Goal: Check status: Check status

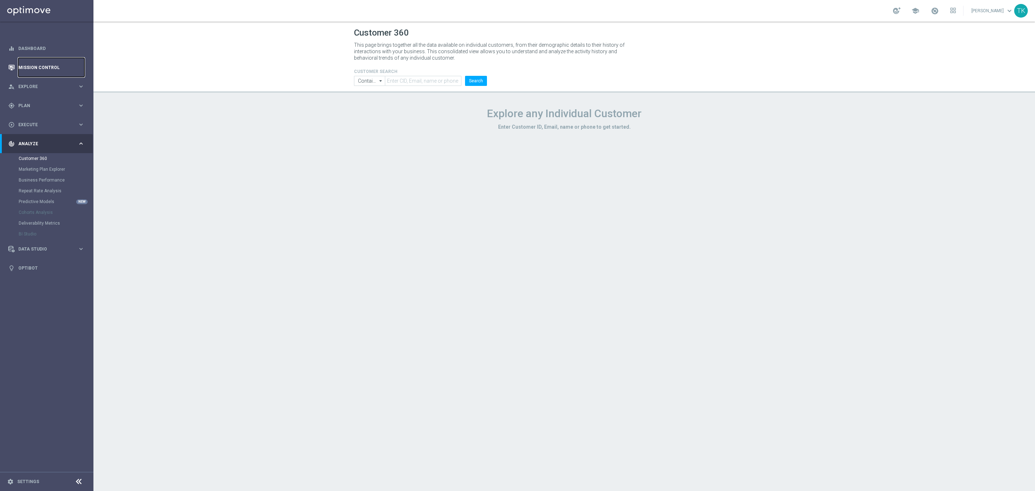
click at [38, 63] on link "Mission Control" at bounding box center [51, 67] width 66 height 19
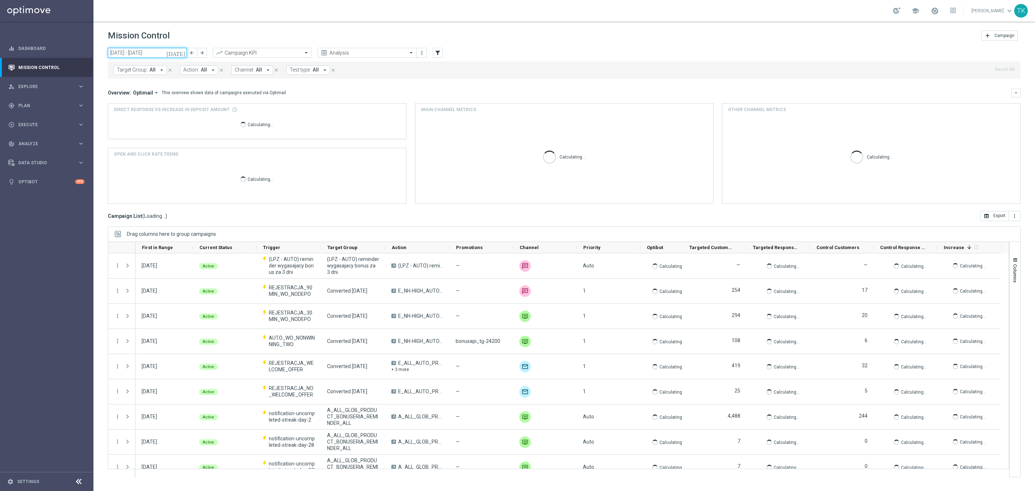
click at [171, 52] on input "[DATE] - [DATE]" at bounding box center [147, 53] width 79 height 10
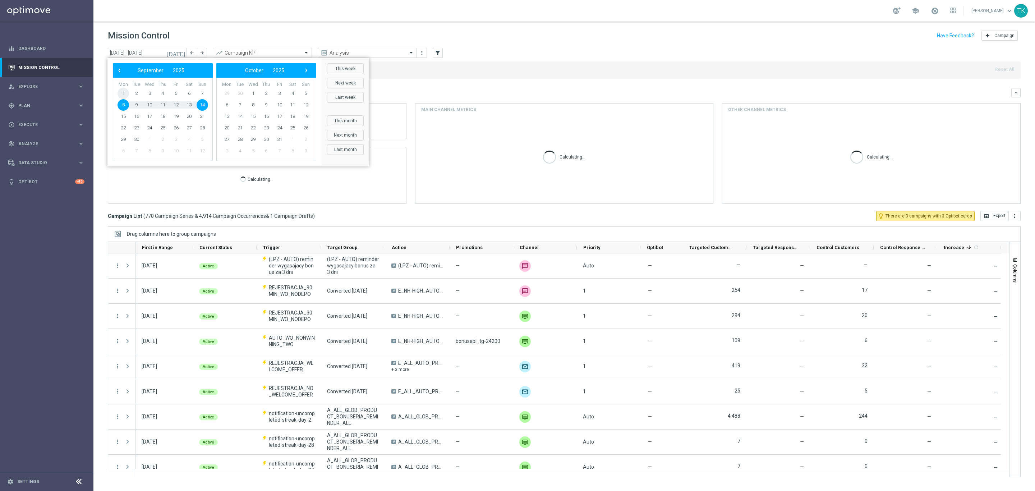
click at [121, 95] on span "1" at bounding box center [123, 93] width 11 height 11
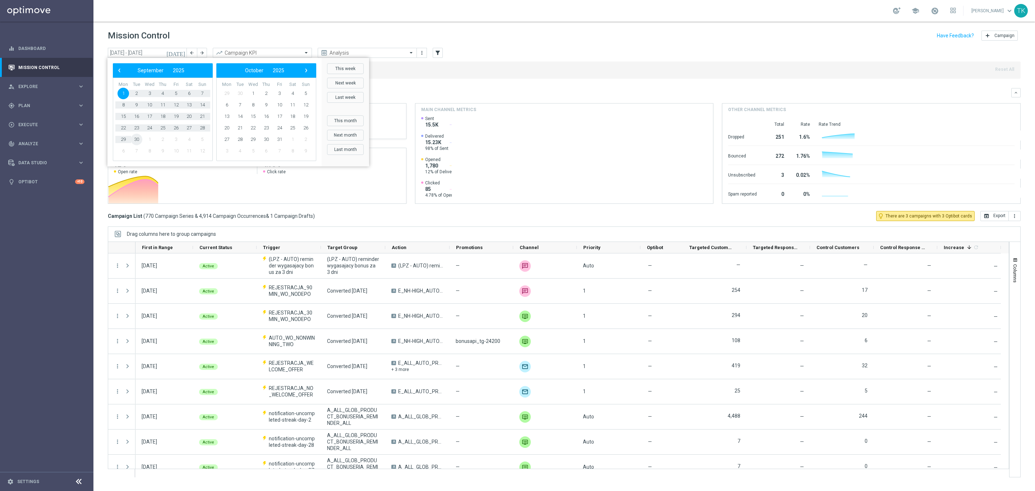
click at [135, 139] on span "30" at bounding box center [136, 139] width 11 height 11
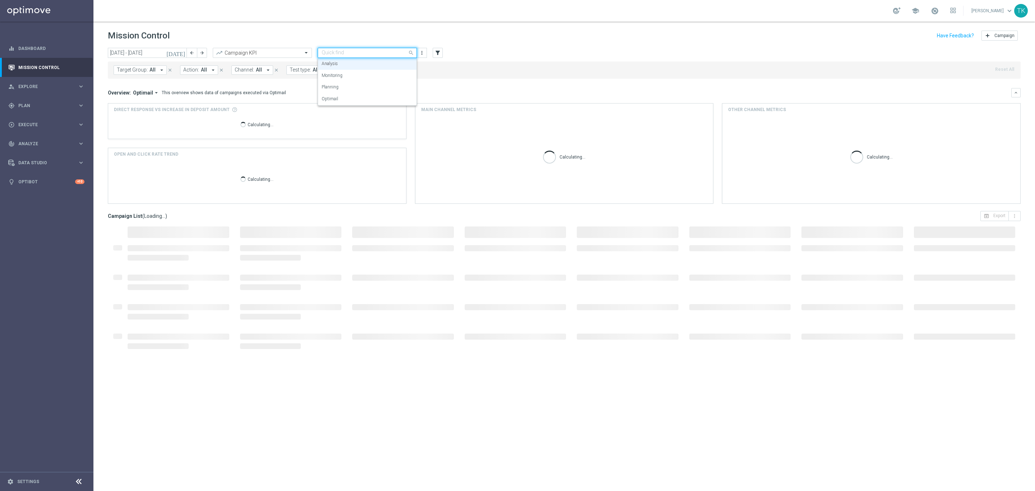
click at [356, 53] on input "text" at bounding box center [360, 53] width 77 height 6
click at [345, 78] on div "Monitoring" at bounding box center [367, 76] width 91 height 12
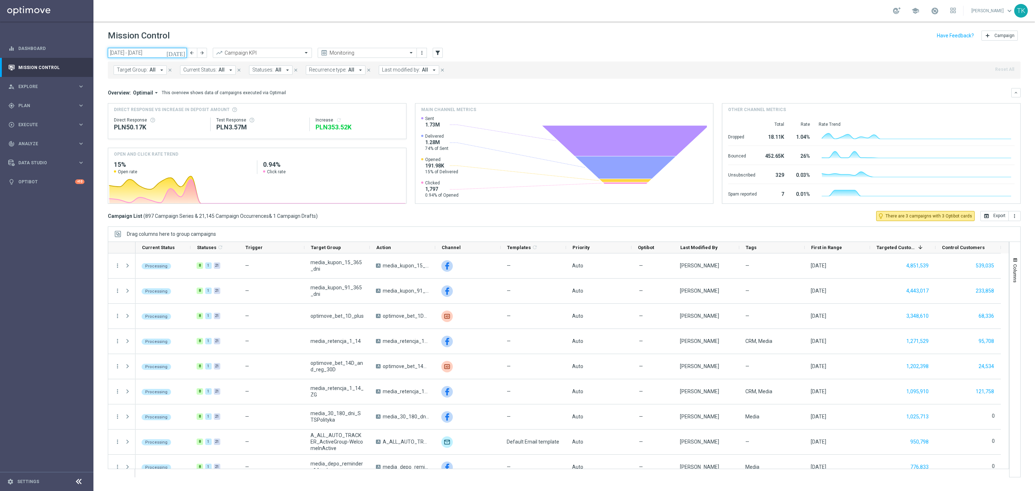
click at [133, 53] on input "[DATE] - [DATE]" at bounding box center [147, 53] width 79 height 10
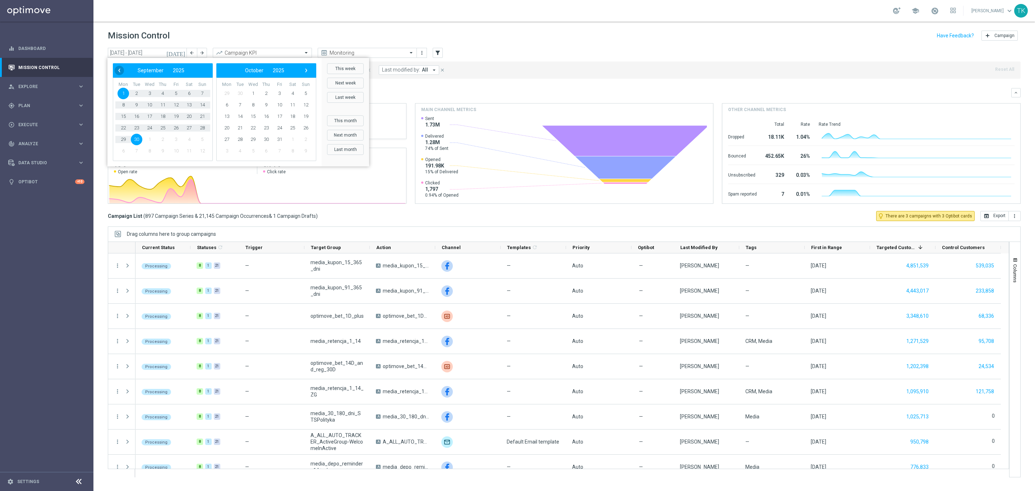
click at [115, 70] on span "‹" at bounding box center [119, 70] width 9 height 9
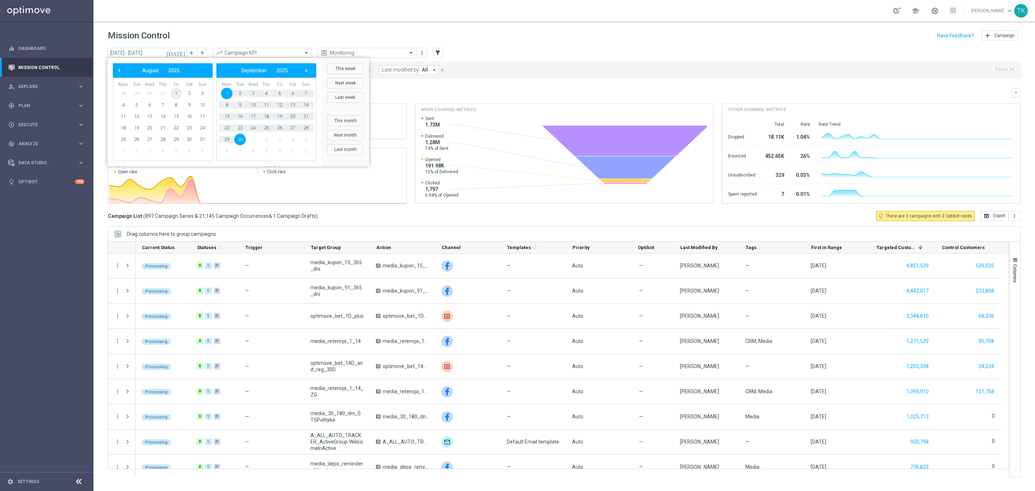
click at [176, 90] on span "1" at bounding box center [175, 93] width 11 height 11
click at [203, 138] on span "31" at bounding box center [202, 139] width 11 height 11
type input "[DATE] - [DATE]"
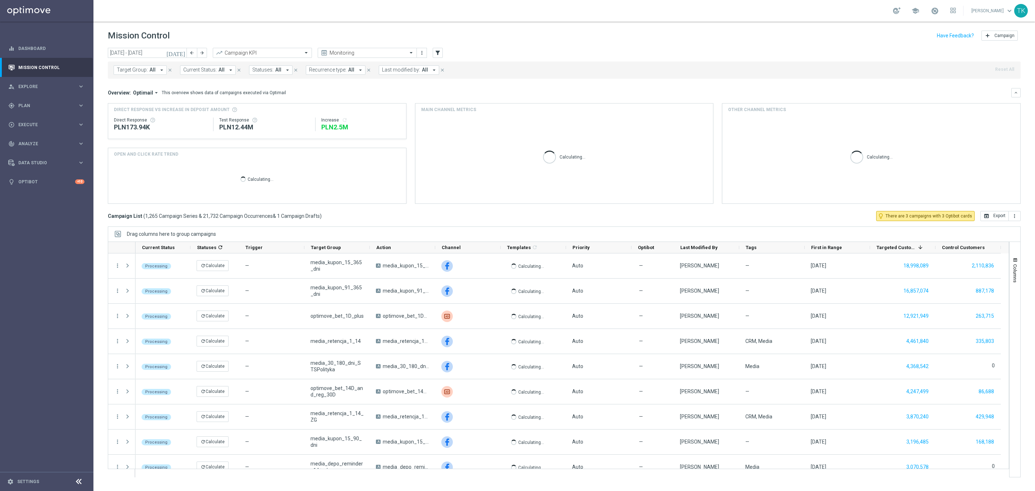
click at [138, 68] on span "Target Group:" at bounding box center [132, 70] width 31 height 6
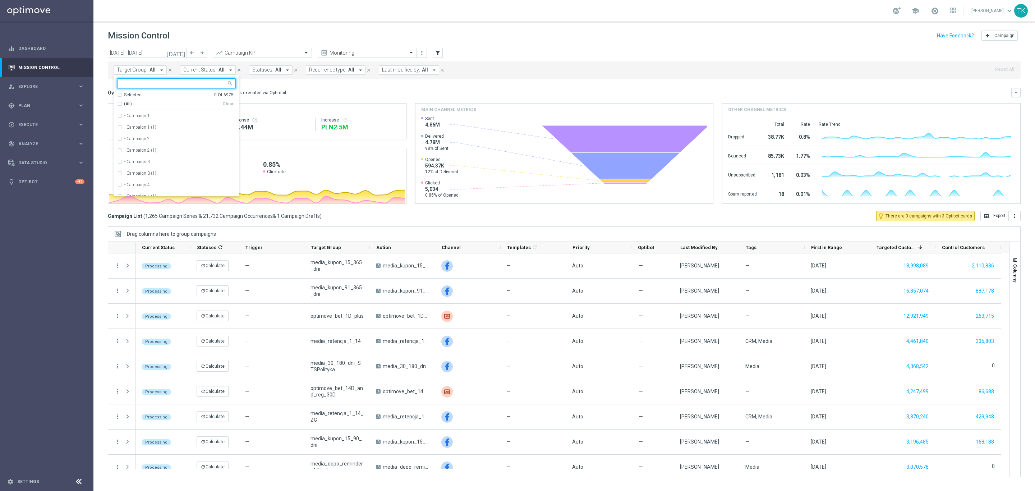
click at [129, 79] on div at bounding box center [172, 83] width 109 height 9
paste input "E_ALL_TARGET_OFFER_PLANSZA_220825"
click at [135, 119] on div "E_ALL_TARGET_OFFER_PLANSZA_220825" at bounding box center [176, 115] width 119 height 11
type input "E_ALL_TARGET_OFFER_PLANSZA_220825"
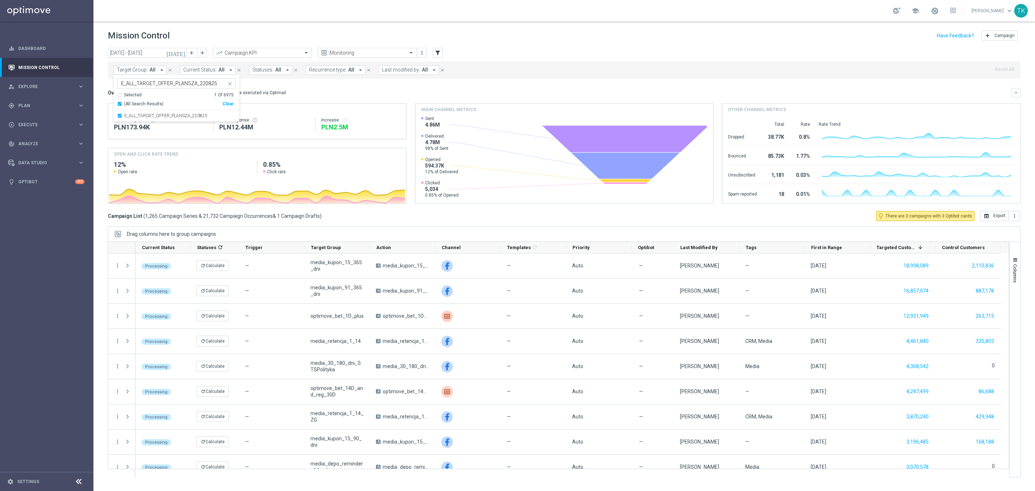
click at [96, 99] on div "[DATE] [DATE] - [DATE] arrow_back arrow_forward Campaign KPI trending_up Monito…" at bounding box center [564, 266] width 942 height 437
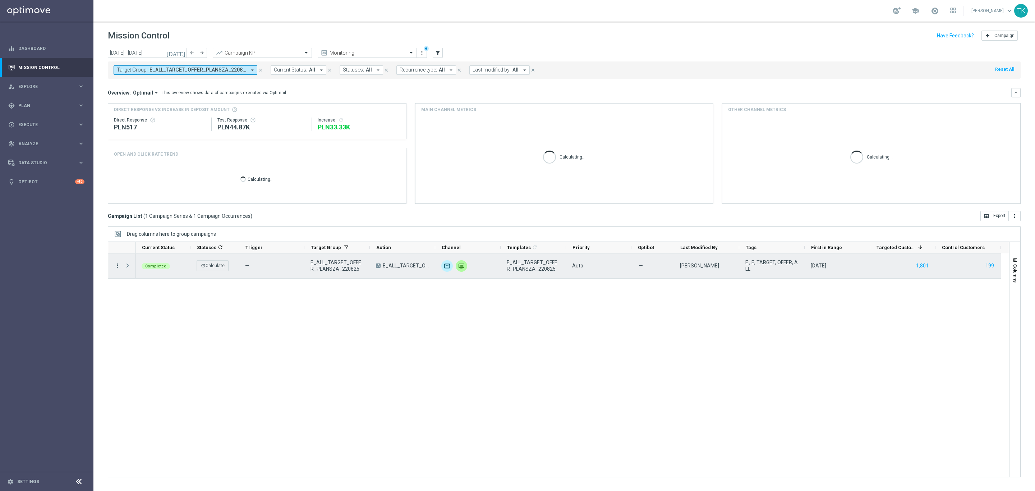
click at [119, 266] on icon "more_vert" at bounding box center [117, 265] width 6 height 6
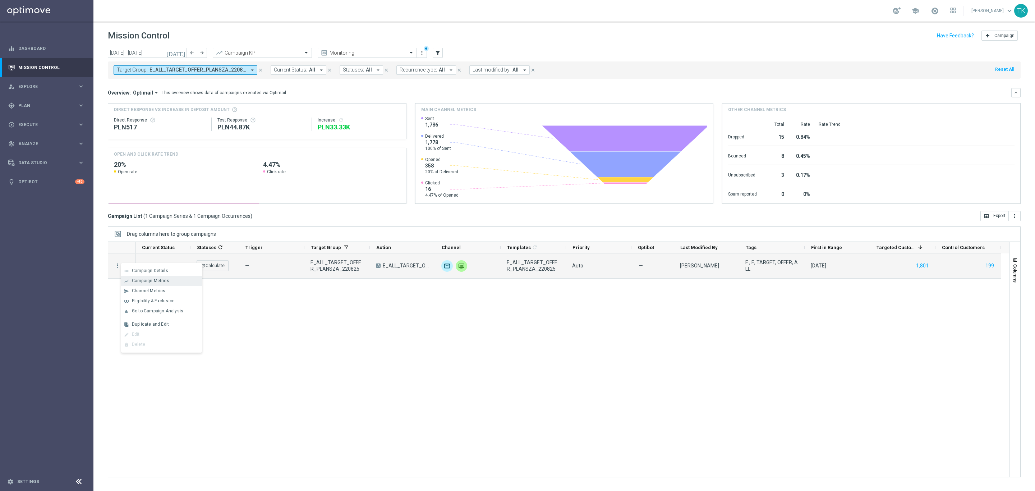
click at [147, 282] on span "Campaign Metrics" at bounding box center [150, 280] width 37 height 5
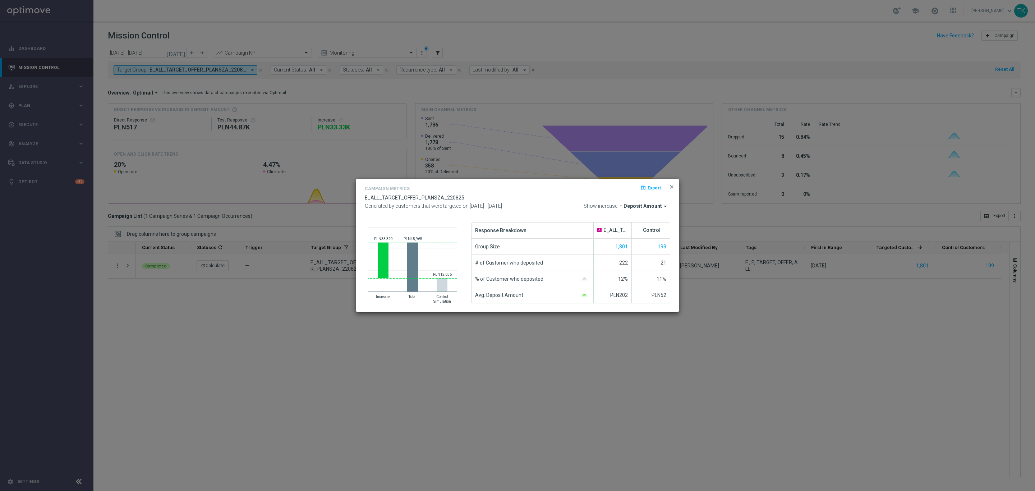
click at [672, 185] on span "close" at bounding box center [672, 187] width 6 height 6
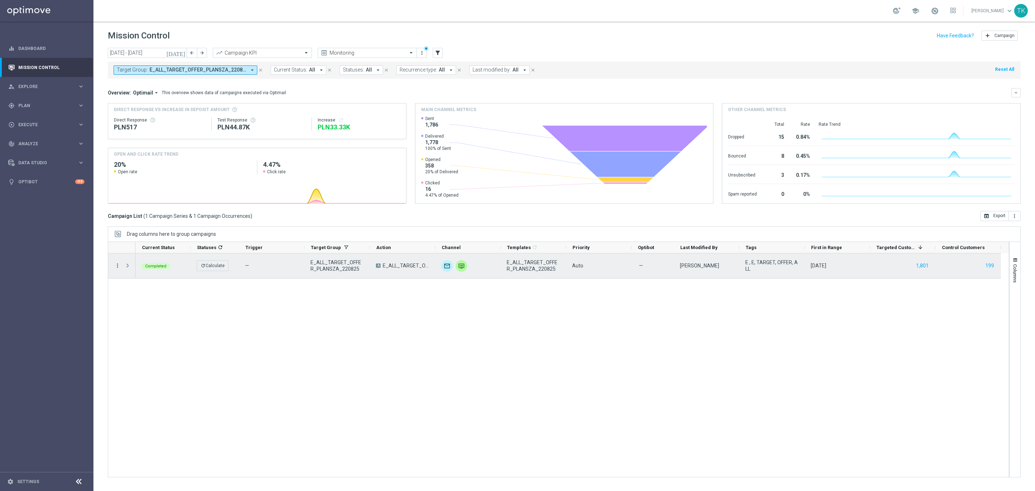
click at [118, 267] on icon "more_vert" at bounding box center [117, 265] width 6 height 6
click at [158, 267] on div "list Campaign Details" at bounding box center [161, 271] width 81 height 10
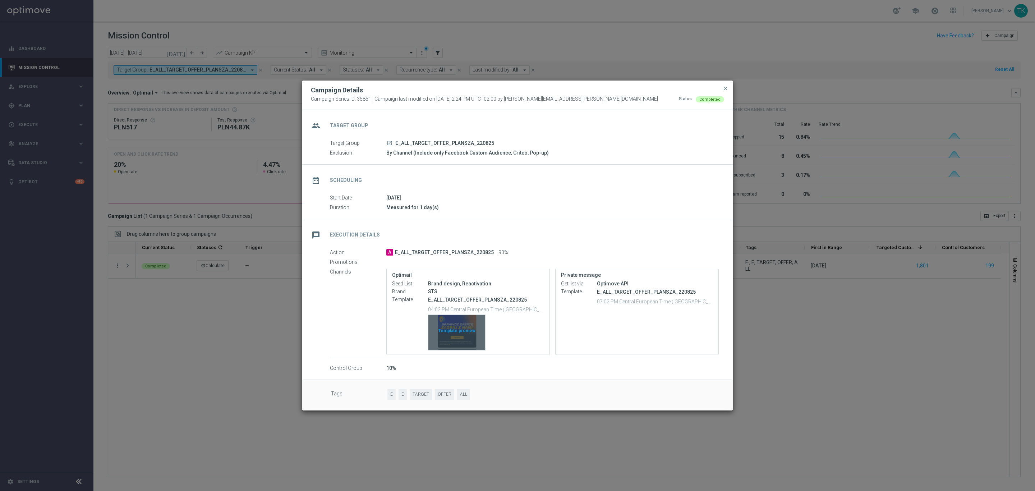
click at [456, 322] on div "Template preview" at bounding box center [456, 332] width 57 height 35
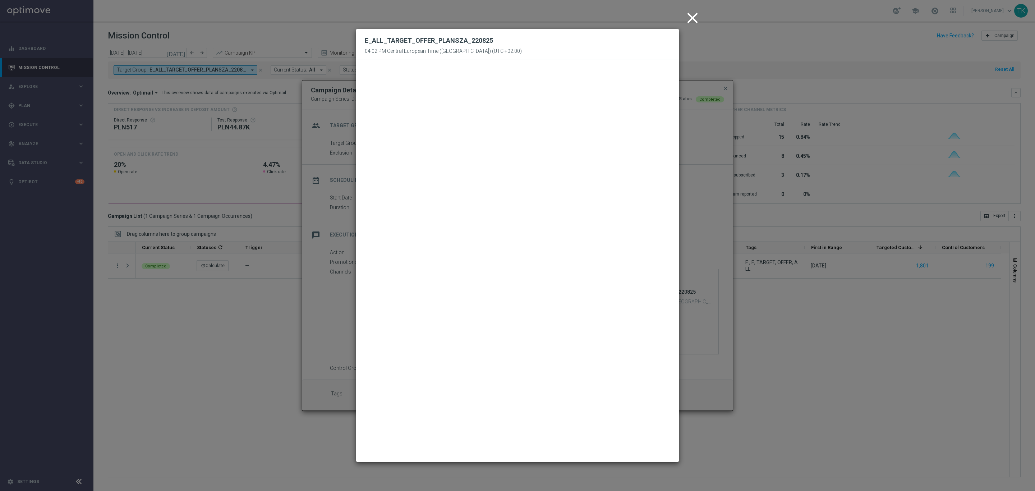
drag, startPoint x: 695, startPoint y: 22, endPoint x: 702, endPoint y: 39, distance: 18.6
click at [695, 22] on icon "close" at bounding box center [692, 18] width 18 height 18
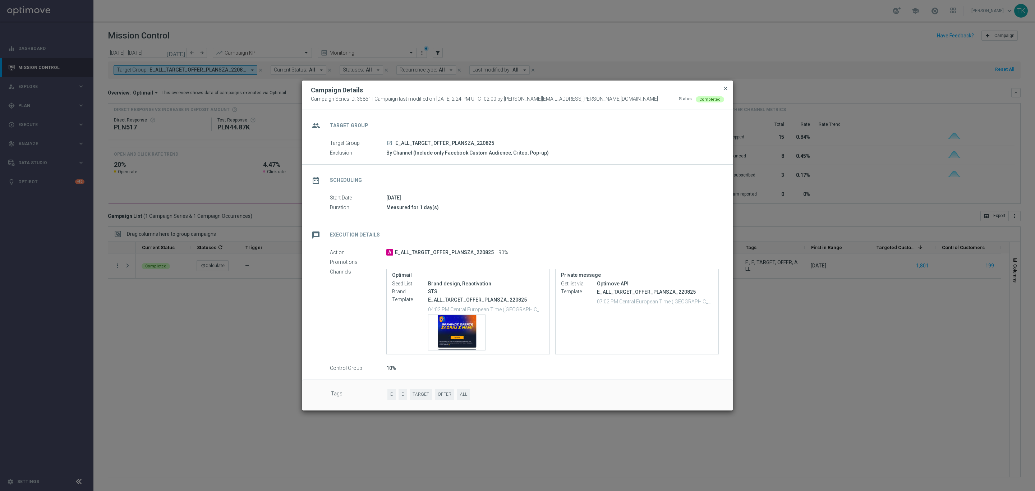
click at [726, 87] on span "close" at bounding box center [726, 89] width 6 height 6
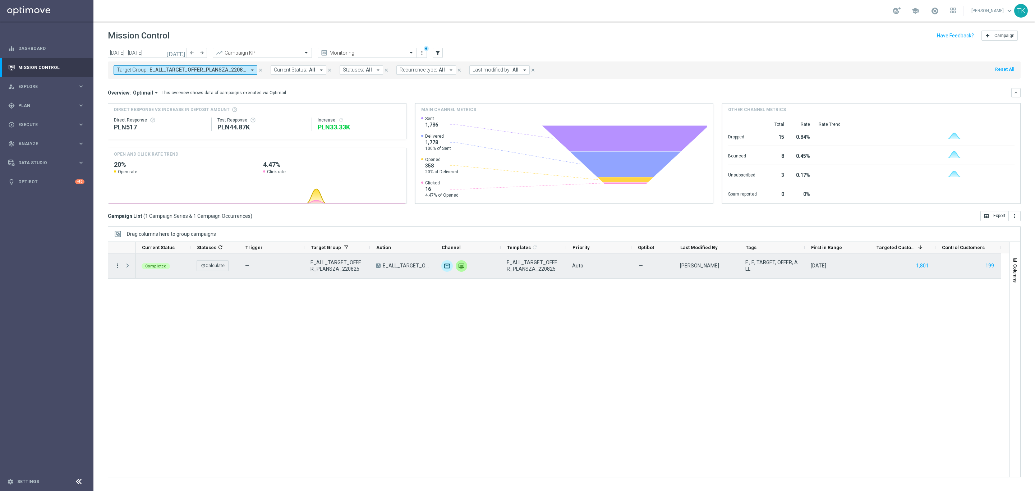
click at [115, 264] on icon "more_vert" at bounding box center [117, 265] width 6 height 6
click at [137, 269] on span "Campaign Details" at bounding box center [150, 270] width 36 height 5
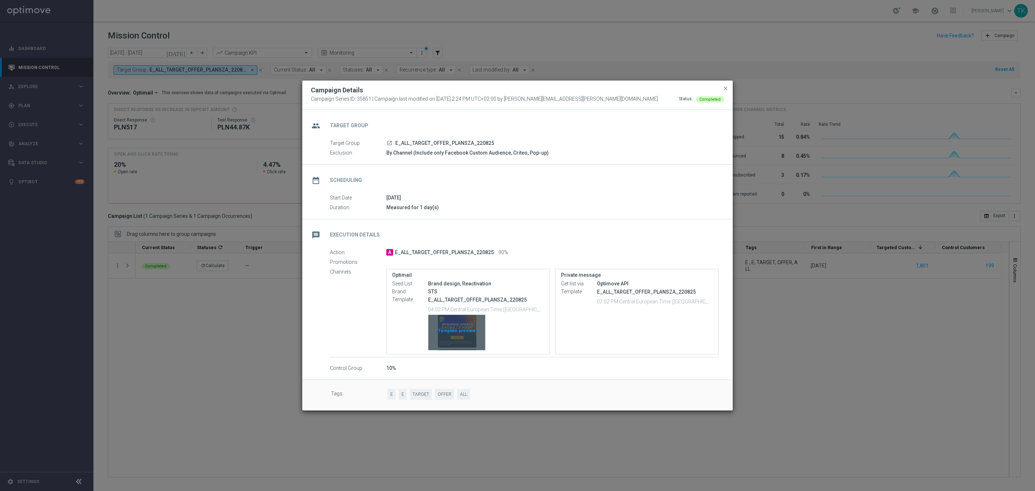
click at [465, 318] on div "Template preview" at bounding box center [456, 332] width 57 height 35
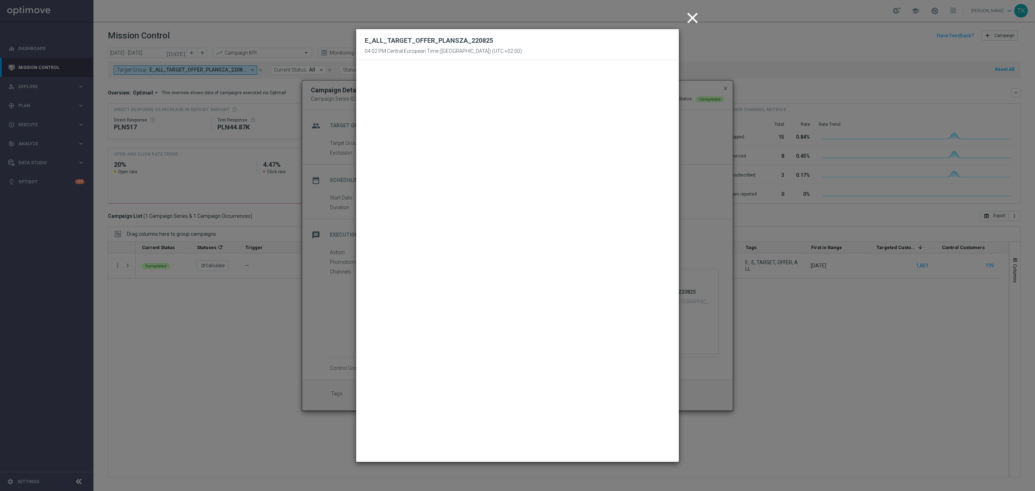
click at [689, 20] on icon "close" at bounding box center [692, 18] width 18 height 18
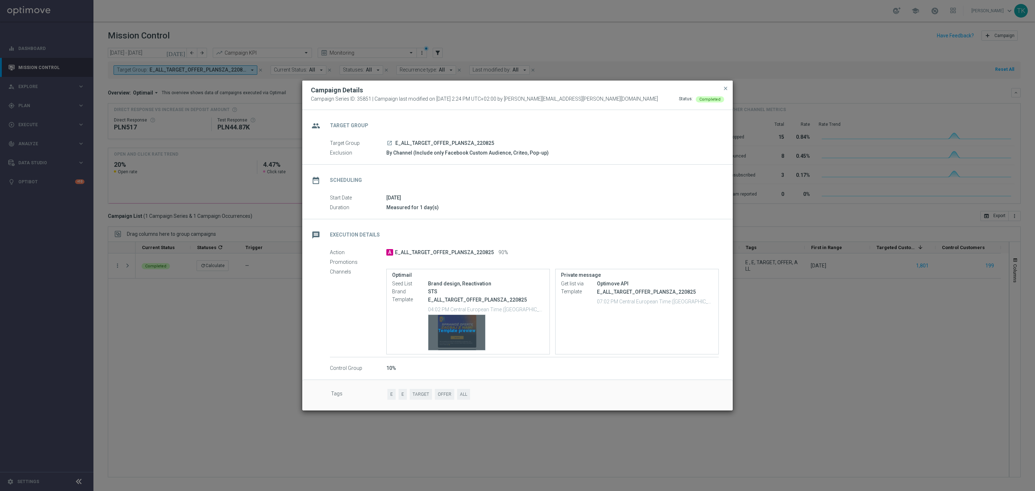
click at [451, 324] on div "Template preview" at bounding box center [456, 332] width 57 height 35
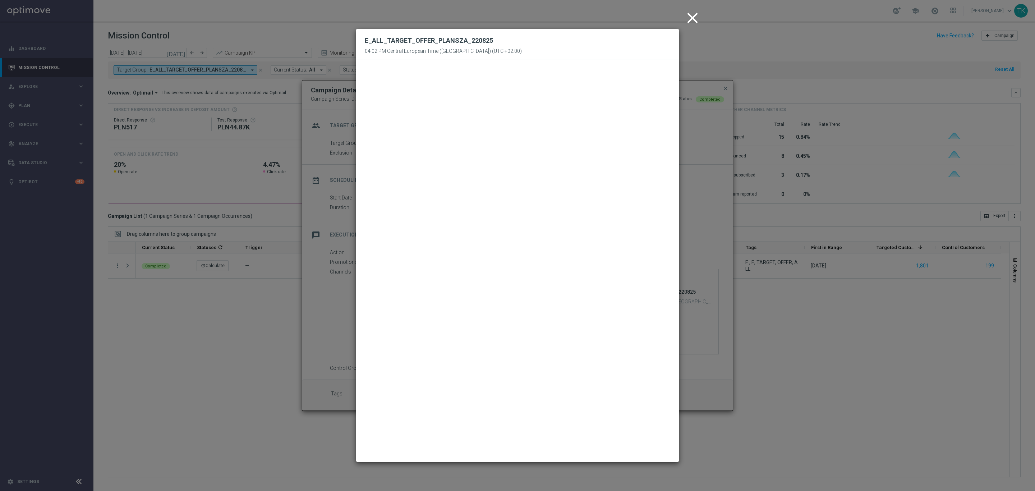
click at [695, 14] on icon "close" at bounding box center [692, 18] width 18 height 18
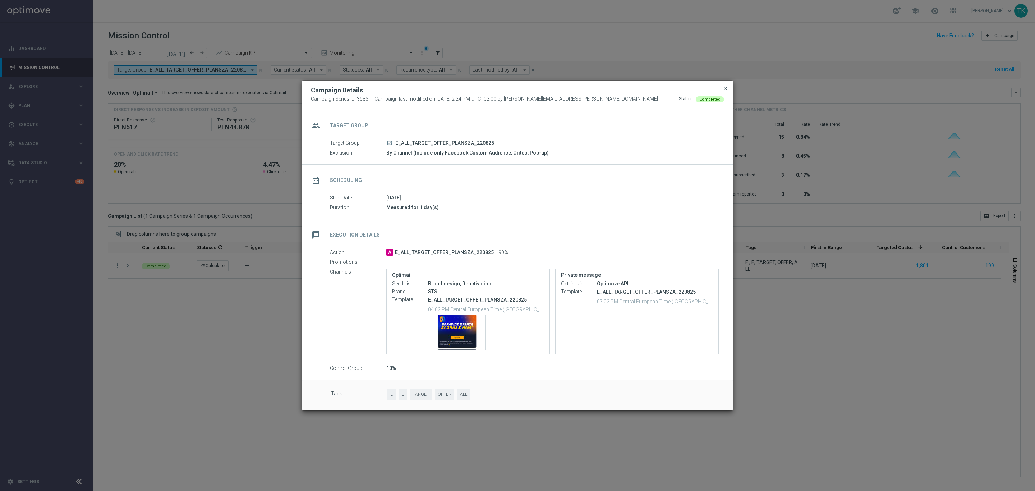
click at [727, 87] on span "close" at bounding box center [726, 89] width 6 height 6
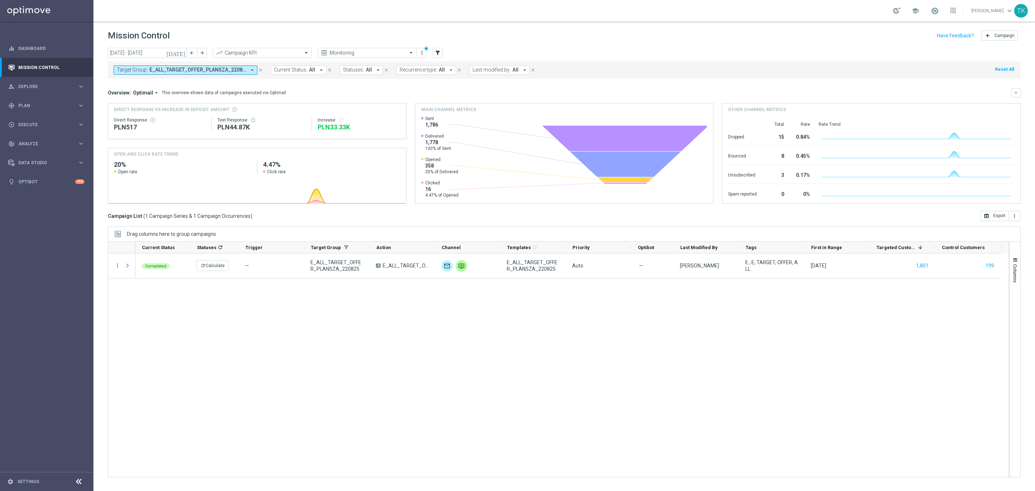
click at [197, 313] on div "Completed refresh Calculate — E_ALL_TARGET_OFFER_PLANSZA_220825 A E_ALL_TARGET_…" at bounding box center [571, 365] width 873 height 224
